Goal: Task Accomplishment & Management: Use online tool/utility

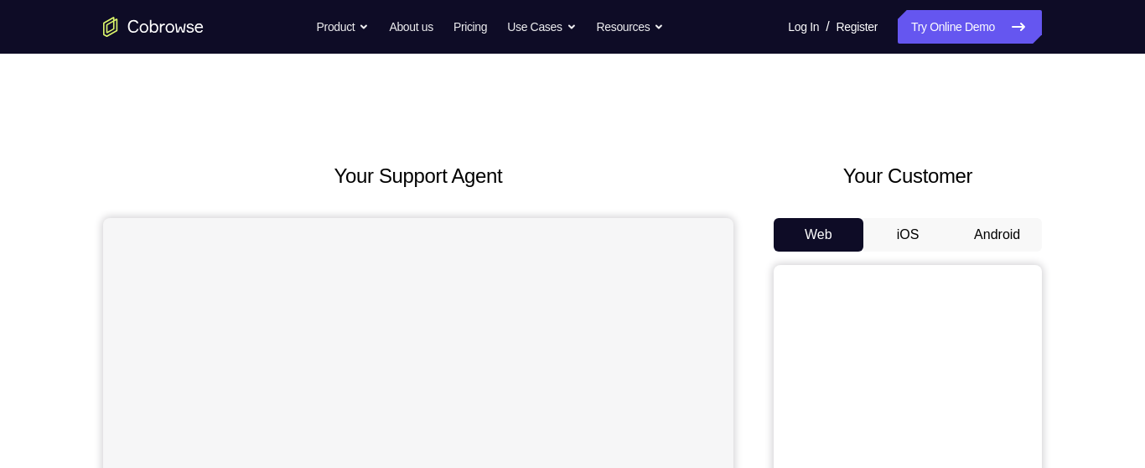
click at [1010, 239] on button "Android" at bounding box center [997, 235] width 90 height 34
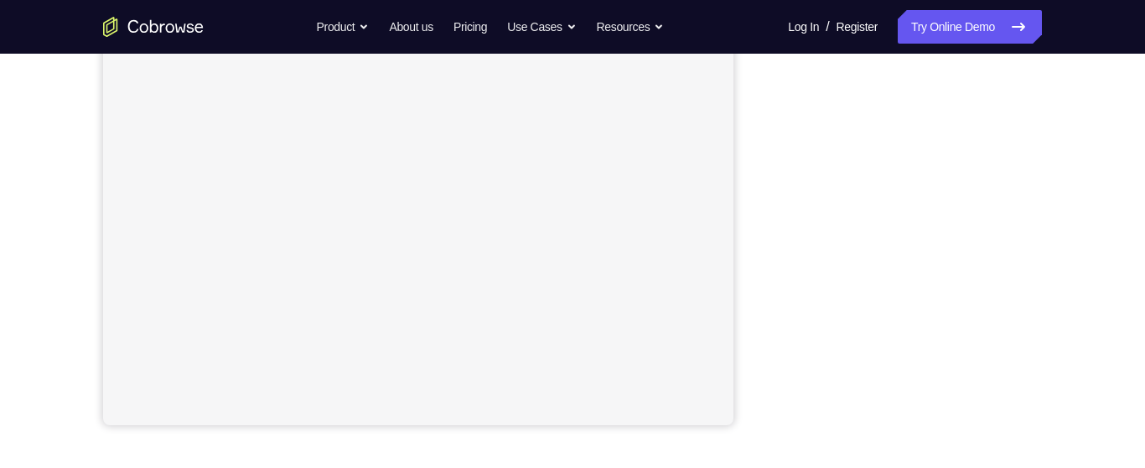
scroll to position [353, 0]
